Goal: Task Accomplishment & Management: Manage account settings

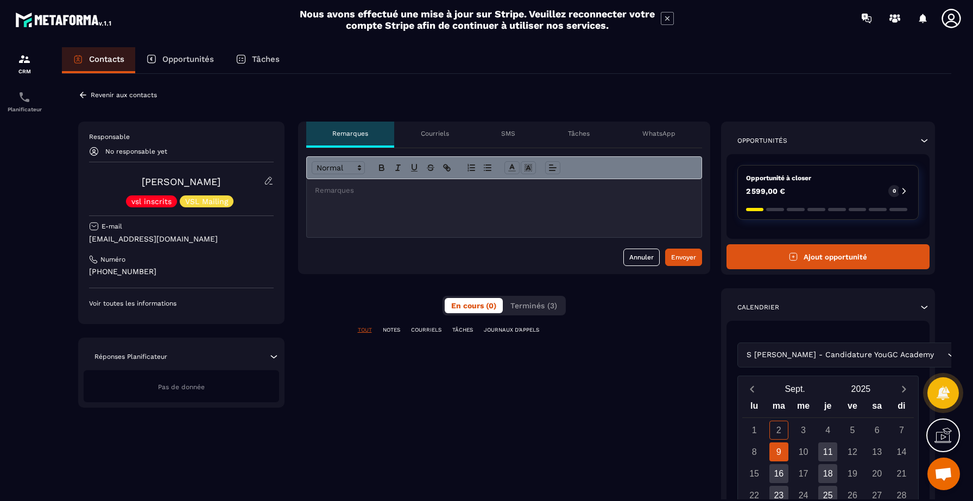
click at [268, 179] on icon at bounding box center [269, 181] width 10 height 10
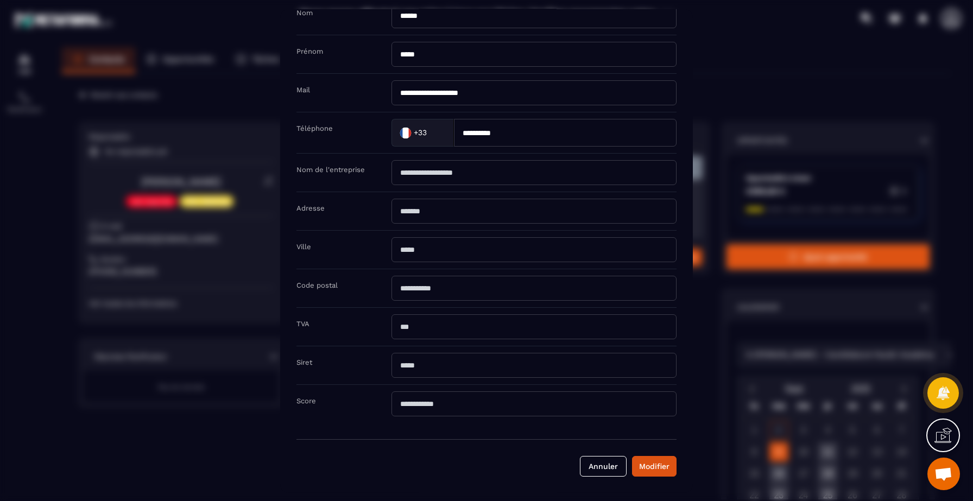
scroll to position [65, 0]
click at [185, 253] on div "Modal window" at bounding box center [486, 250] width 973 height 501
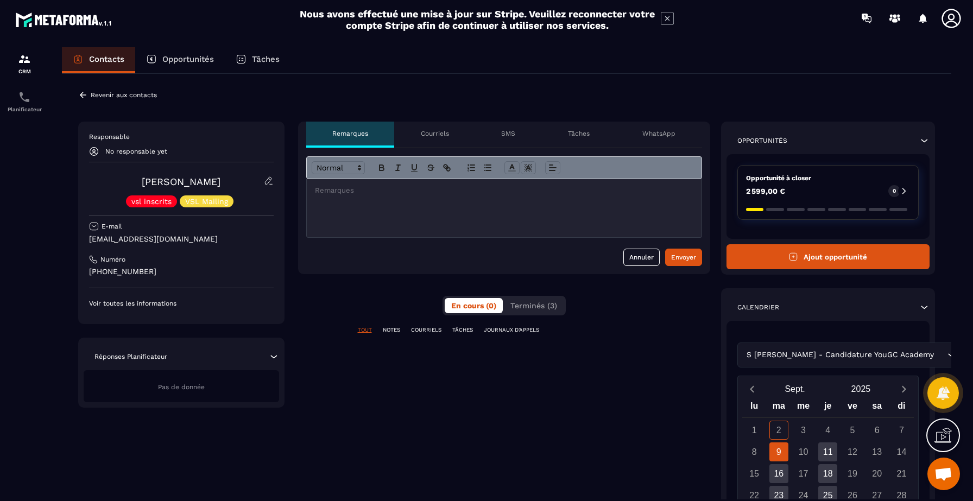
click at [163, 301] on p "Voir toutes les informations" at bounding box center [181, 303] width 185 height 9
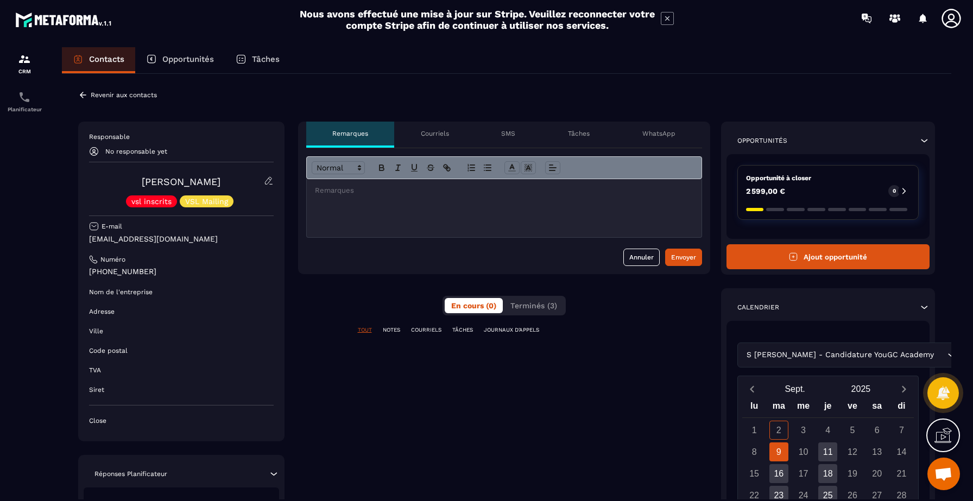
click at [142, 152] on p "No responsable yet" at bounding box center [136, 152] width 62 height 8
click at [95, 152] on icon at bounding box center [94, 151] width 9 height 9
click at [113, 136] on p "Responsable" at bounding box center [181, 137] width 185 height 9
click at [145, 139] on p "Responsable" at bounding box center [181, 137] width 185 height 9
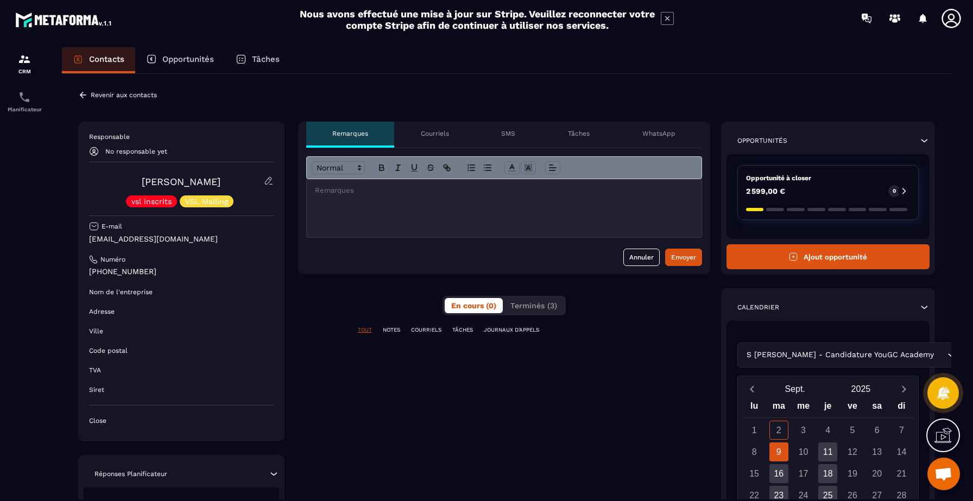
click at [145, 149] on p "No responsable yet" at bounding box center [136, 152] width 62 height 8
click at [145, 150] on p "No responsable yet" at bounding box center [136, 152] width 62 height 8
drag, startPoint x: 145, startPoint y: 150, endPoint x: 163, endPoint y: 109, distance: 45.5
click at [145, 150] on p "No responsable yet" at bounding box center [136, 152] width 62 height 8
click at [95, 96] on p "Revenir aux contacts" at bounding box center [124, 95] width 66 height 8
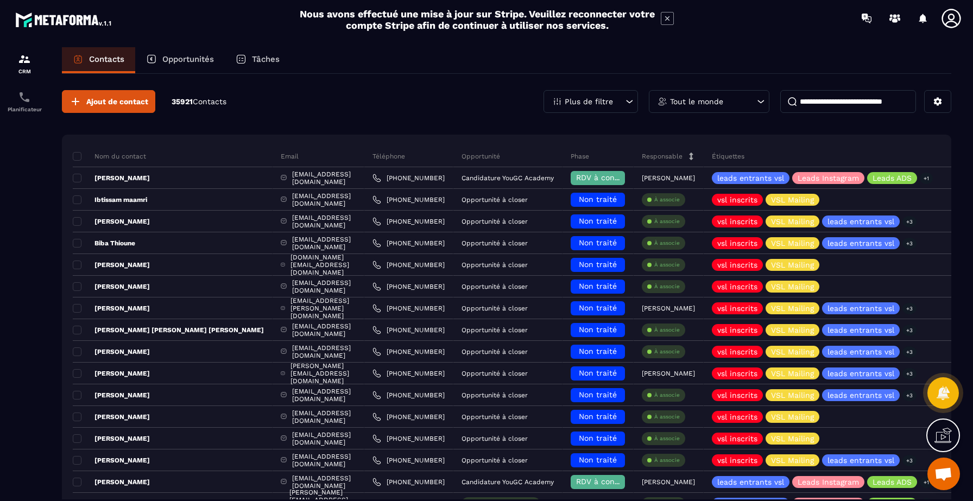
click at [852, 105] on input at bounding box center [849, 101] width 136 height 23
type input "********"
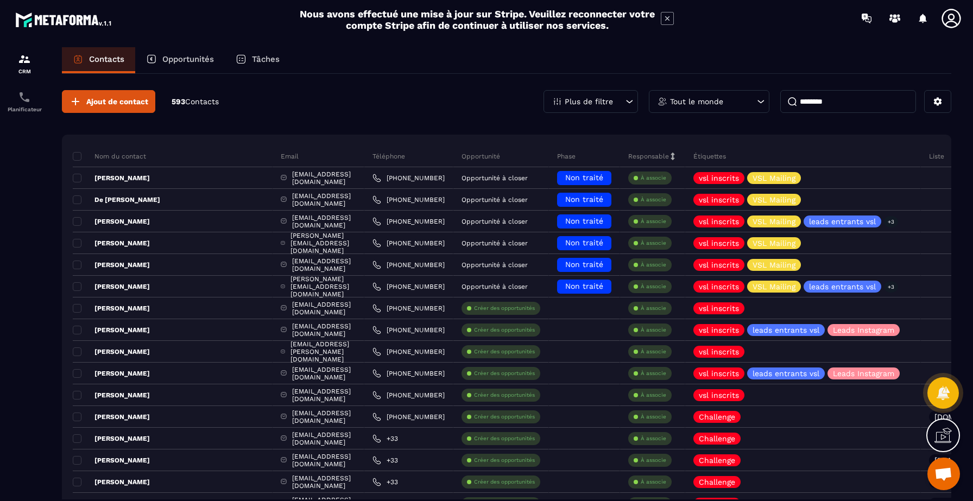
scroll to position [1920, 0]
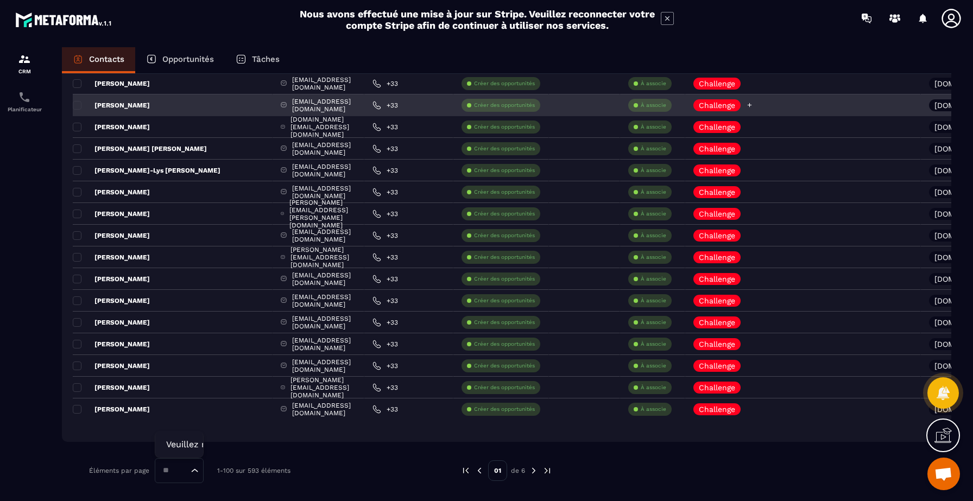
type input "**"
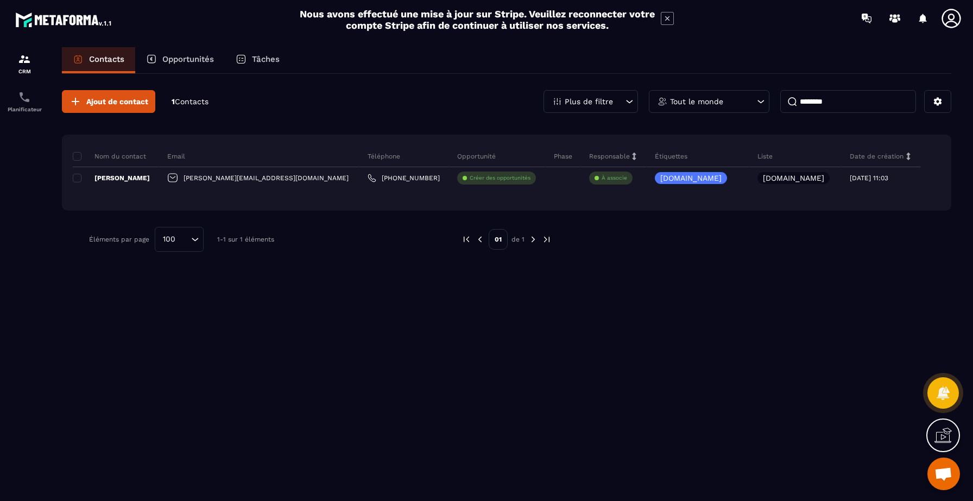
click at [852, 99] on input "********" at bounding box center [849, 101] width 136 height 23
drag, startPoint x: 852, startPoint y: 99, endPoint x: 770, endPoint y: 97, distance: 82.1
click at [770, 97] on div "Plus de filtre Tout le monde ********" at bounding box center [748, 101] width 408 height 23
type input "**"
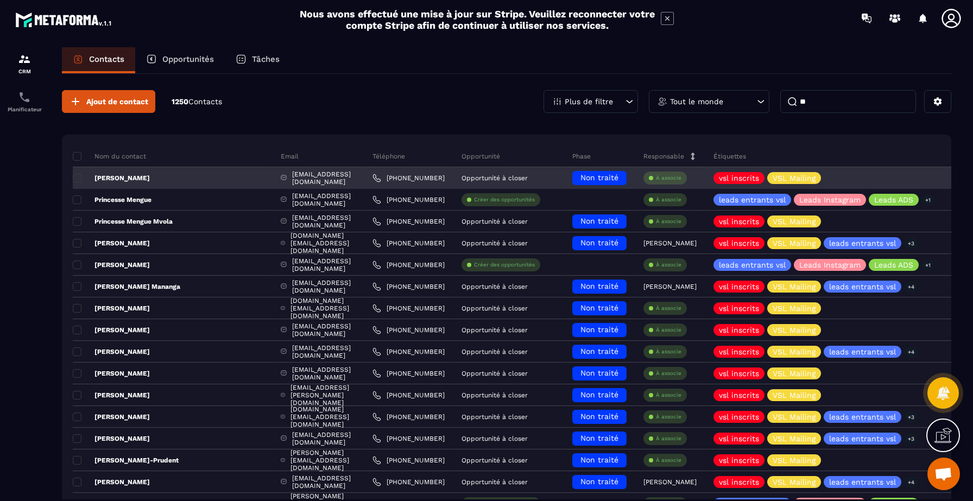
type input "*"
click at [353, 178] on div "[EMAIL_ADDRESS][DOMAIN_NAME]" at bounding box center [319, 178] width 92 height 22
click at [682, 179] on p "À associe" at bounding box center [669, 178] width 26 height 8
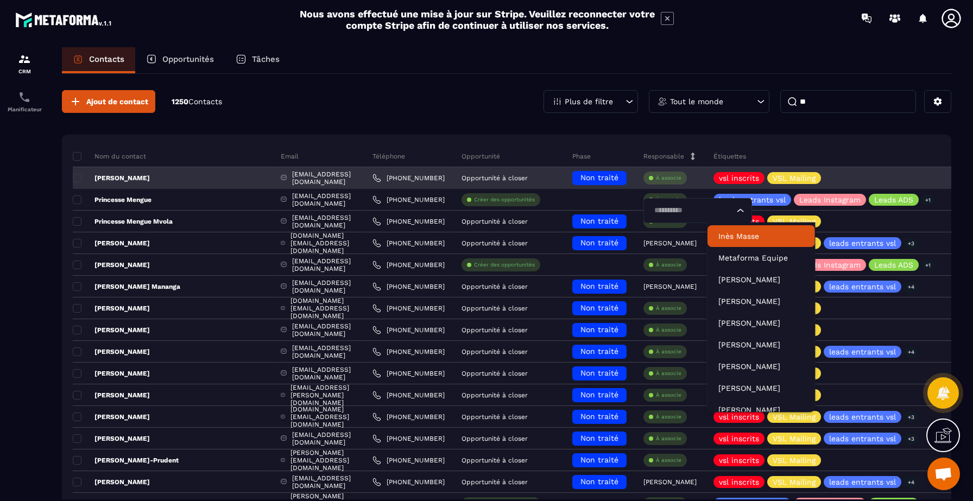
scroll to position [0, -1]
click at [454, 179] on div "[PHONE_NUMBER]" at bounding box center [409, 178] width 89 height 22
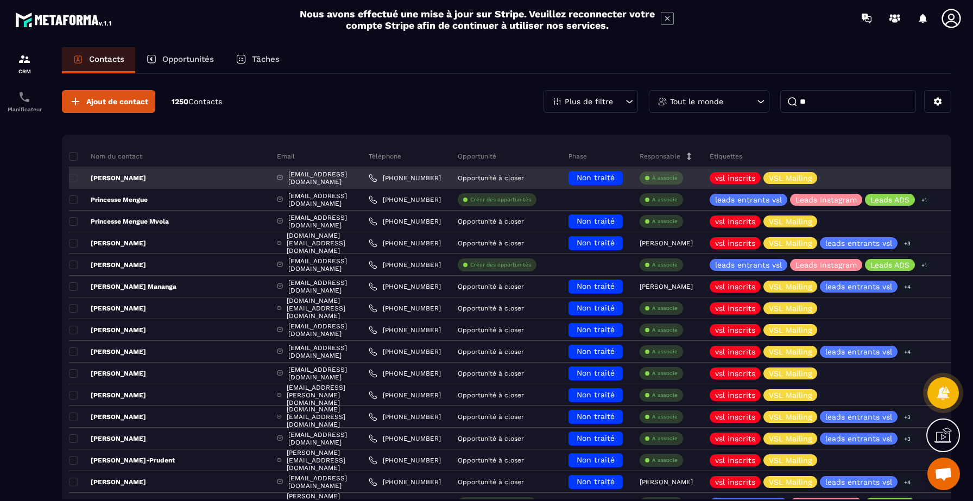
scroll to position [0, 0]
click at [333, 178] on div "[EMAIL_ADDRESS][DOMAIN_NAME]" at bounding box center [315, 178] width 92 height 22
click at [109, 179] on p "[PERSON_NAME]" at bounding box center [107, 178] width 77 height 9
